Goal: Find contact information: Find contact information

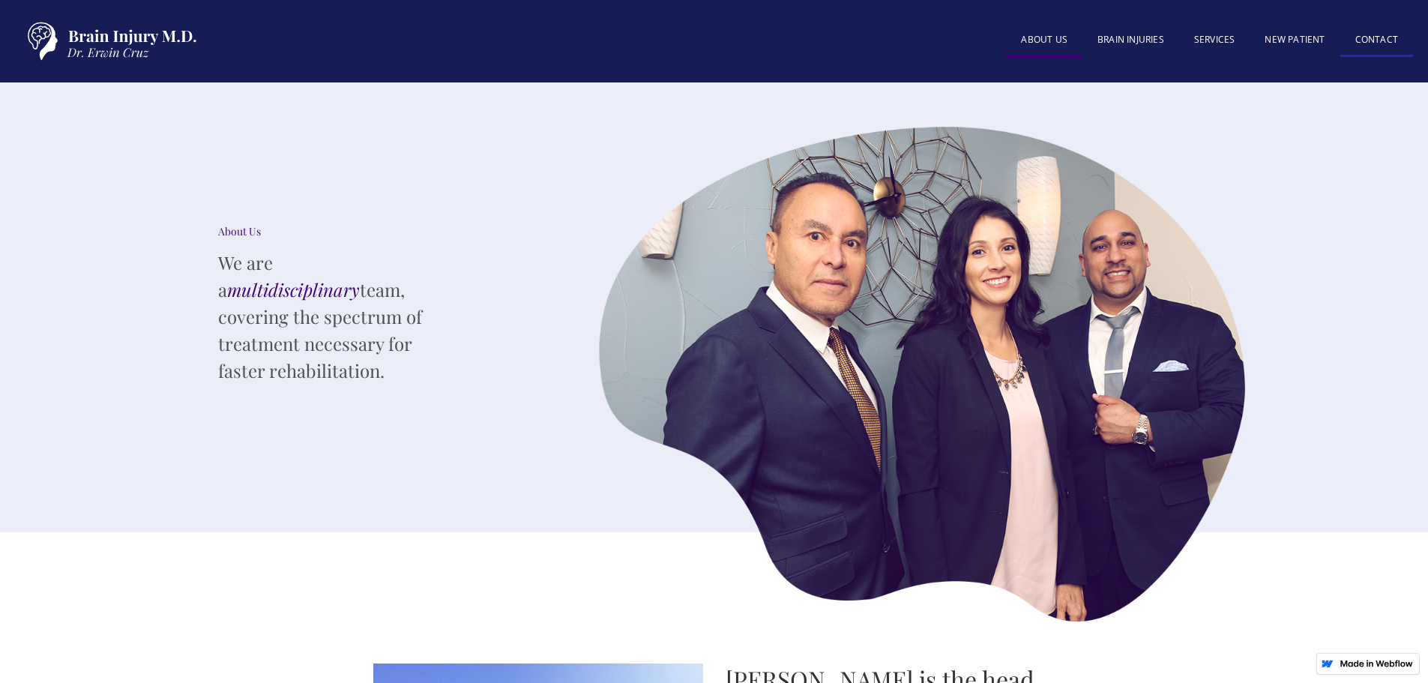
click at [1365, 43] on link "Contact" at bounding box center [1376, 41] width 73 height 32
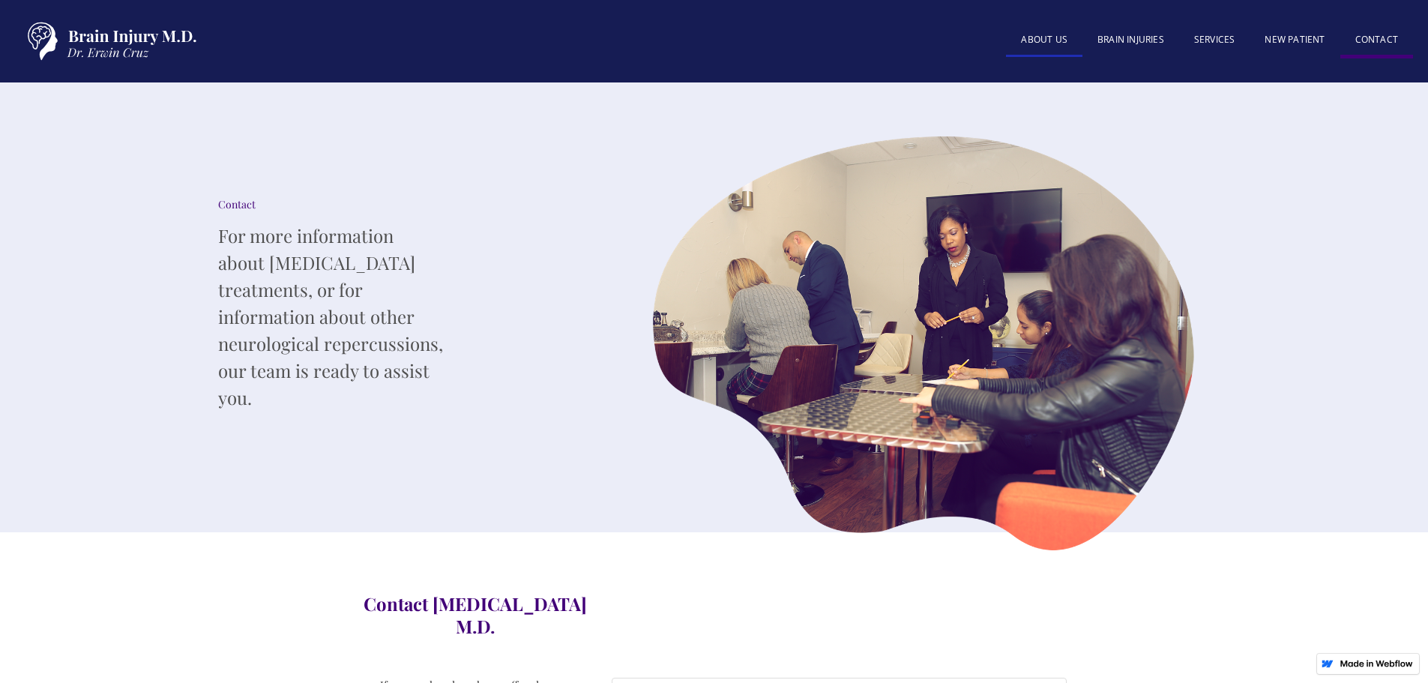
click at [1044, 37] on link "About US" at bounding box center [1044, 41] width 76 height 32
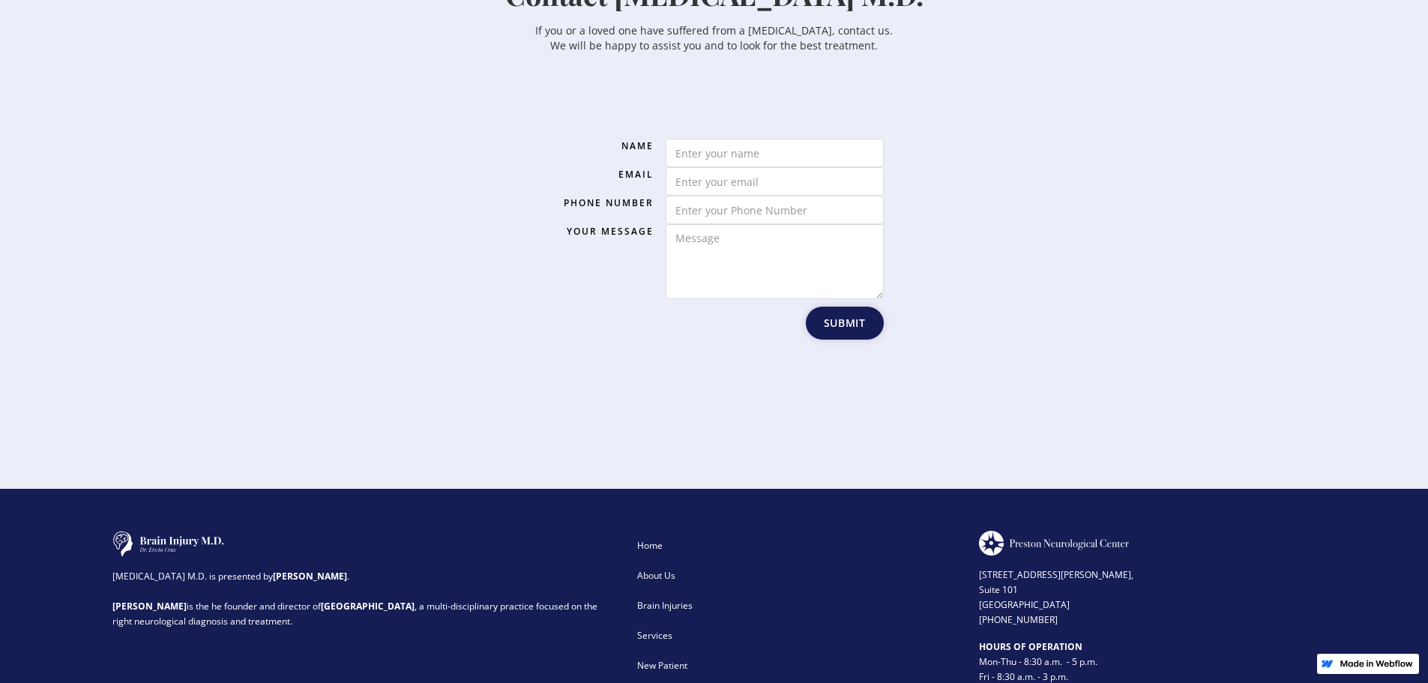
scroll to position [2336, 0]
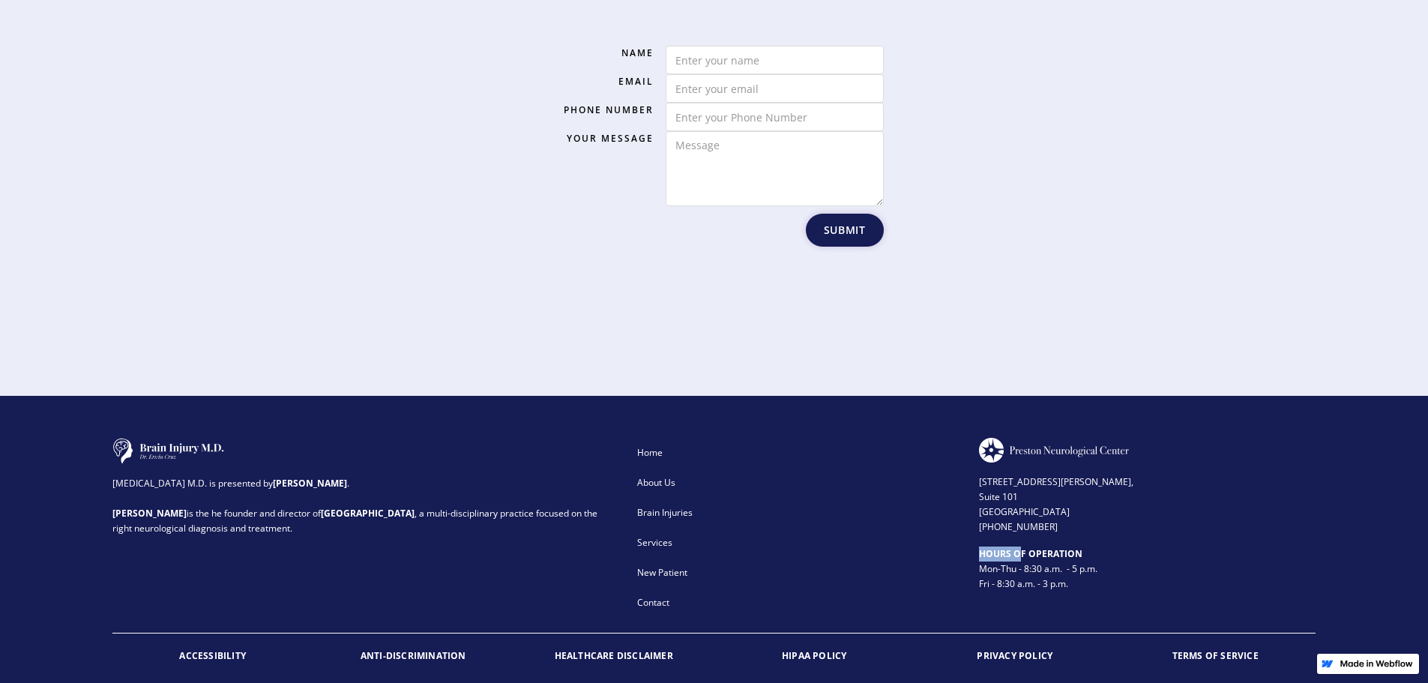
drag, startPoint x: 1057, startPoint y: 494, endPoint x: 1018, endPoint y: 499, distance: 39.3
click at [1018, 499] on div "[STREET_ADDRESS][PERSON_NAME] (972) 503-2780 HOURS OF OPERATION ‍ Mon-Thu - 8:3…" at bounding box center [1147, 528] width 336 height 180
click at [1102, 479] on div "[STREET_ADDRESS][PERSON_NAME] (972) 503-2780" at bounding box center [1147, 498] width 336 height 72
drag, startPoint x: 1056, startPoint y: 485, endPoint x: 976, endPoint y: 488, distance: 80.2
click at [976, 488] on div "[MEDICAL_DATA] M.D. is presented by [PERSON_NAME] . [PERSON_NAME] is the he fou…" at bounding box center [713, 528] width 1203 height 180
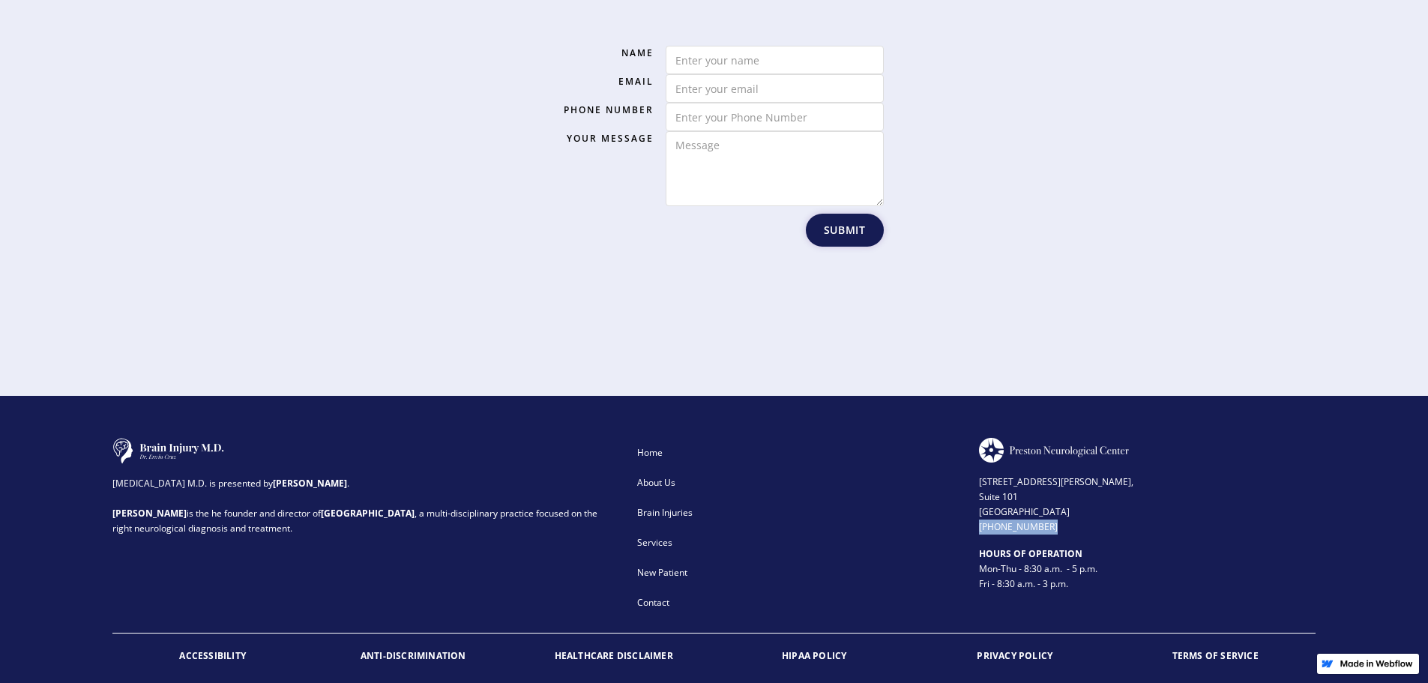
copy div "[PHONE_NUMBER]"
